Goal: Information Seeking & Learning: Learn about a topic

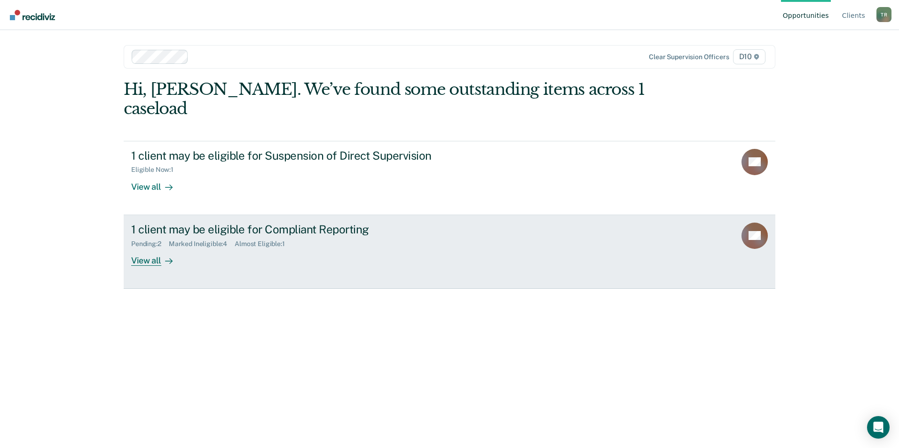
click at [240, 223] on div "1 client may be eligible for Compliant Reporting" at bounding box center [296, 230] width 330 height 14
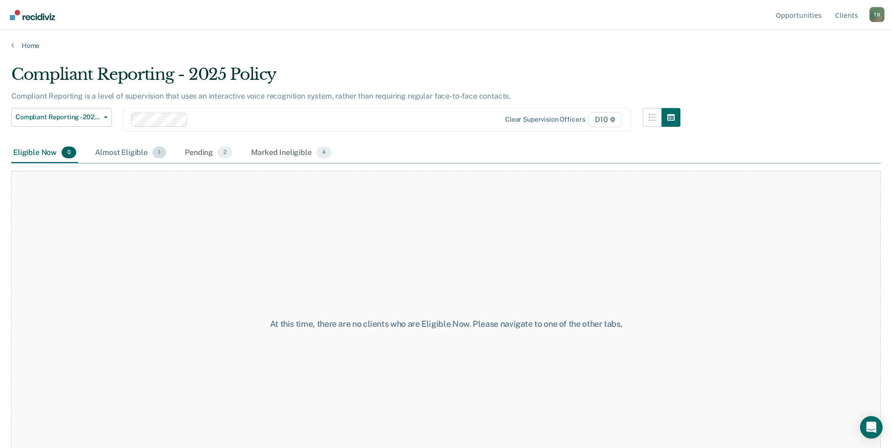
click at [110, 154] on div "Almost Eligible 1" at bounding box center [130, 153] width 75 height 21
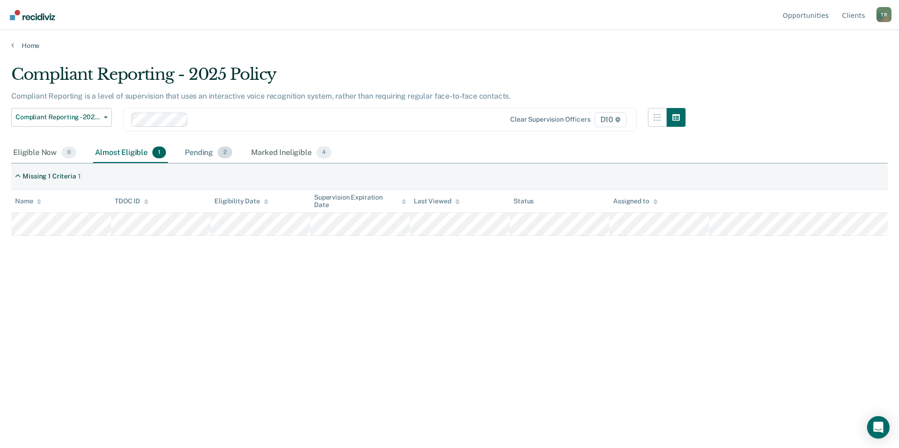
click at [204, 156] on div "Pending 2" at bounding box center [208, 153] width 51 height 21
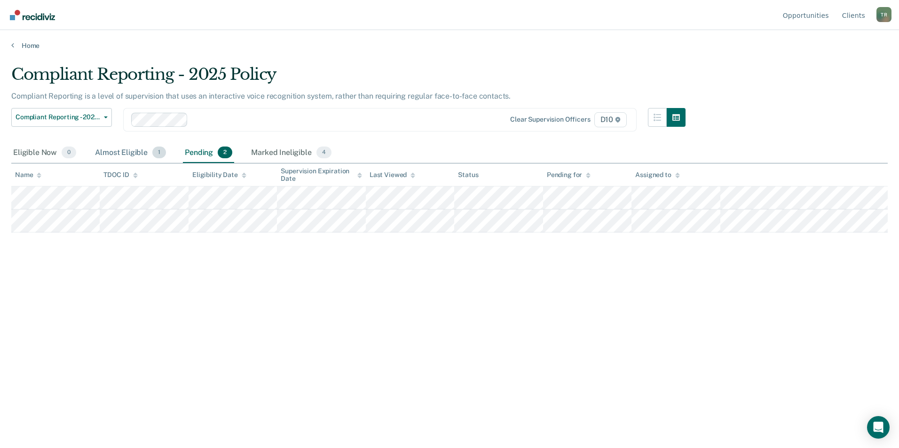
click at [119, 151] on div "Almost Eligible 1" at bounding box center [130, 153] width 75 height 21
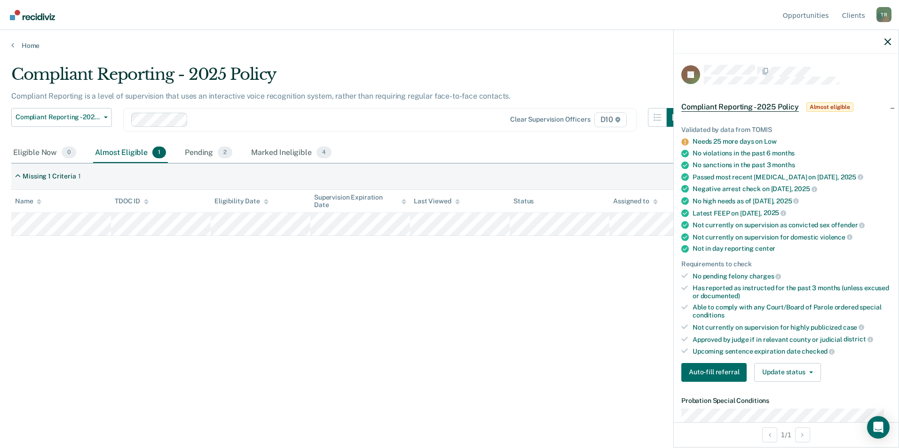
click at [255, 381] on div "Compliant Reporting - 2025 Policy Compliant Reporting is a level of supervision…" at bounding box center [449, 236] width 876 height 343
click at [501, 363] on div "Compliant Reporting - 2025 Policy Compliant Reporting is a level of supervision…" at bounding box center [449, 221] width 876 height 313
